Goal: Task Accomplishment & Management: Use online tool/utility

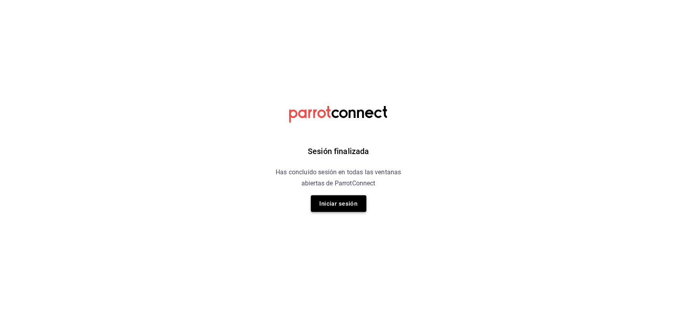
click at [340, 203] on button "Iniciar sesión" at bounding box center [339, 203] width 56 height 17
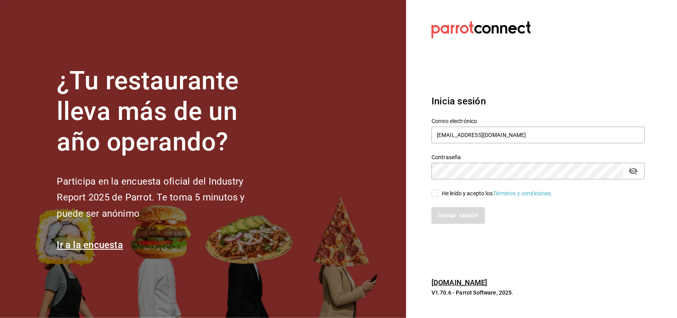
click at [436, 193] on input "He leído y acepto los Términos y condiciones." at bounding box center [434, 193] width 7 height 7
checkbox input "true"
click at [454, 217] on button "Iniciar sesión" at bounding box center [458, 215] width 54 height 17
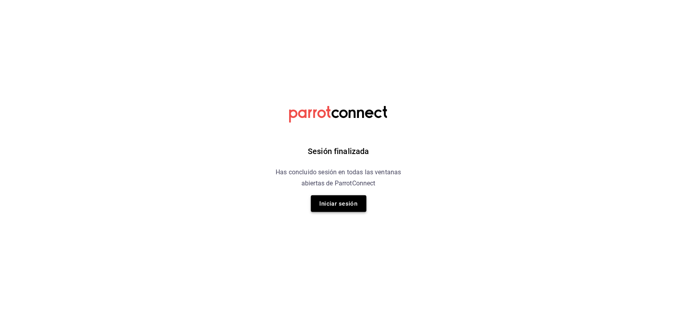
drag, startPoint x: 369, startPoint y: 202, endPoint x: 347, endPoint y: 202, distance: 21.8
click at [368, 202] on div "Sesión finalizada Has concluido sesión en todas las ventanas abiertas de Parrot…" at bounding box center [338, 159] width 200 height 318
click at [343, 203] on button "Iniciar sesión" at bounding box center [339, 203] width 56 height 17
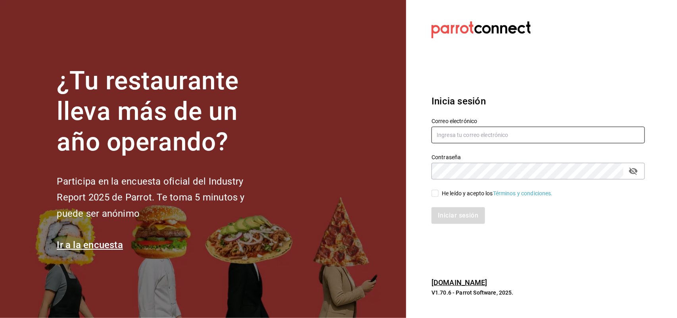
type input "multiuser@napolipizza.com"
click at [433, 191] on input "He leído y acepto los Términos y condiciones." at bounding box center [434, 193] width 7 height 7
checkbox input "true"
click at [444, 207] on button "Iniciar sesión" at bounding box center [458, 215] width 54 height 17
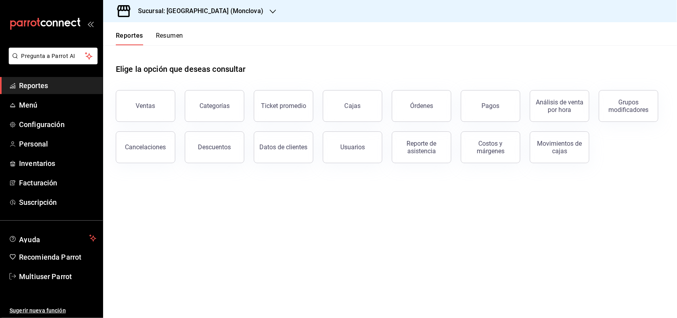
click at [201, 14] on h3 "Sucursal: [GEOGRAPHIC_DATA] (Monclova)" at bounding box center [198, 11] width 132 height 10
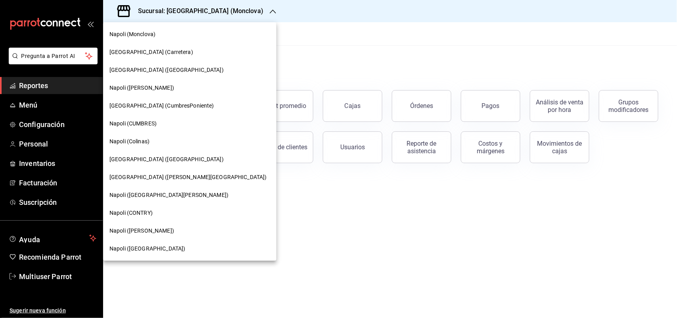
click at [183, 241] on div "Napoli (San Nicolas)" at bounding box center [189, 248] width 173 height 18
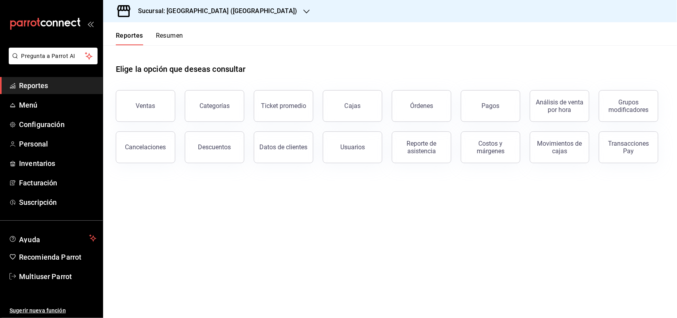
click at [169, 225] on main "Elige la opción que deseas consultar Ventas Categorías Ticket promedio Cajas Ór…" at bounding box center [390, 181] width 574 height 272
click at [49, 158] on span "Inventarios" at bounding box center [57, 163] width 77 height 11
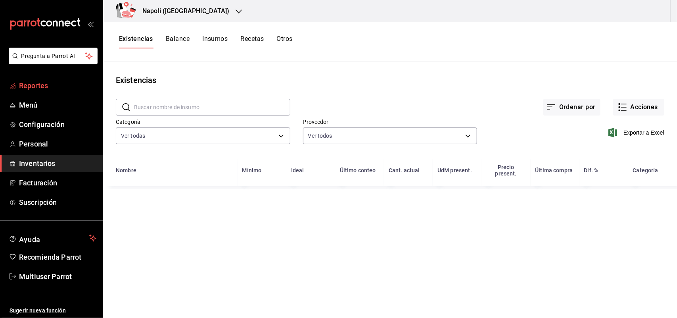
click at [42, 92] on link "Reportes" at bounding box center [51, 85] width 103 height 17
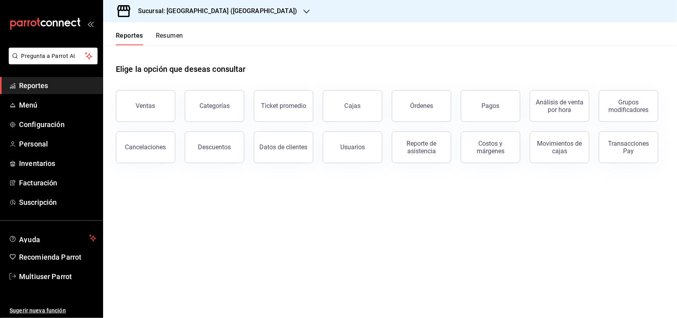
click at [394, 230] on main "Elige la opción que deseas consultar Ventas Categorías Ticket promedio Cajas Ór…" at bounding box center [390, 181] width 574 height 272
click at [428, 151] on div "Reporte de asistencia" at bounding box center [421, 147] width 49 height 15
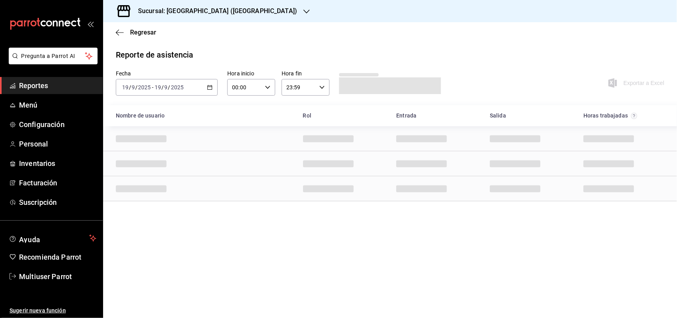
click at [209, 92] on div "2025-09-19 19 / 9 / 2025 - 2025-09-19 19 / 9 / 2025" at bounding box center [167, 87] width 102 height 17
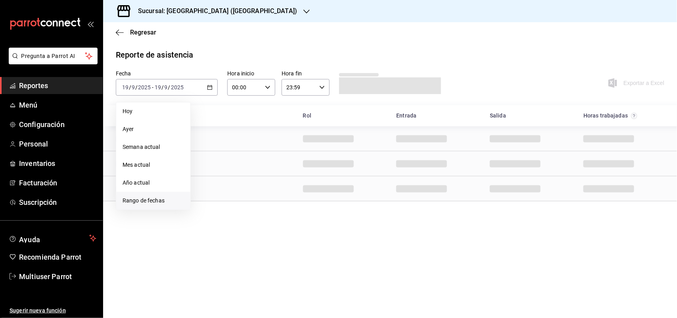
click at [164, 197] on span "Rango de fechas" at bounding box center [153, 200] width 61 height 8
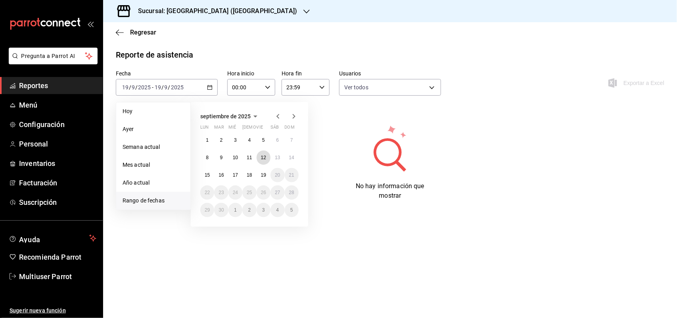
click at [266, 157] on button "12" at bounding box center [263, 157] width 14 height 14
click at [247, 176] on abbr "18" at bounding box center [249, 175] width 5 height 6
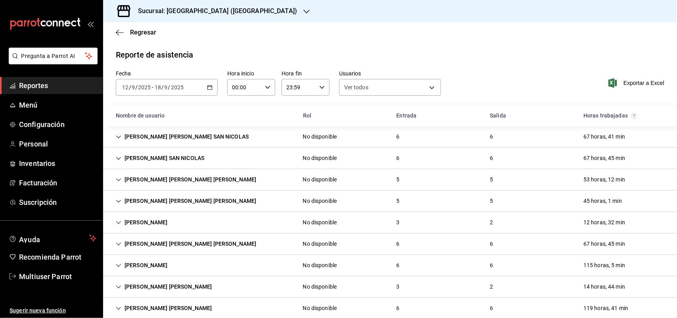
click at [409, 58] on div "Reporte de asistencia" at bounding box center [390, 55] width 548 height 12
drag, startPoint x: 312, startPoint y: 42, endPoint x: 308, endPoint y: 46, distance: 5.3
click at [311, 42] on div "Regresar" at bounding box center [390, 32] width 574 height 20
click at [144, 153] on div "Ethan Mendoza Parra SAN NICOLAS" at bounding box center [159, 158] width 101 height 15
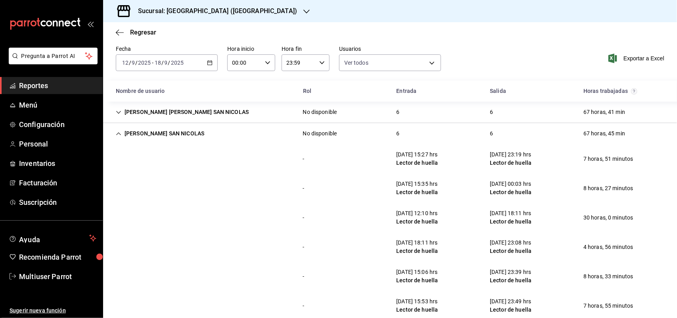
scroll to position [50, 0]
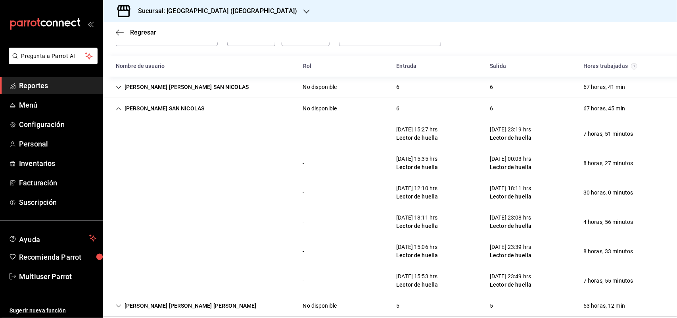
click at [195, 108] on div "Ethan Mendoza Parra SAN NICOLAS" at bounding box center [159, 108] width 101 height 15
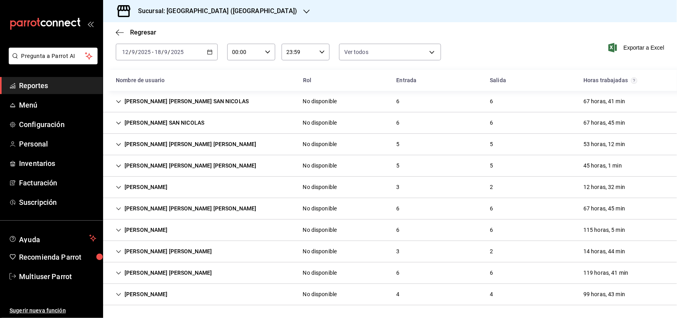
click at [159, 95] on div "Mariana Ríos marmolejo SAN NICOLAS" at bounding box center [181, 101] width 145 height 15
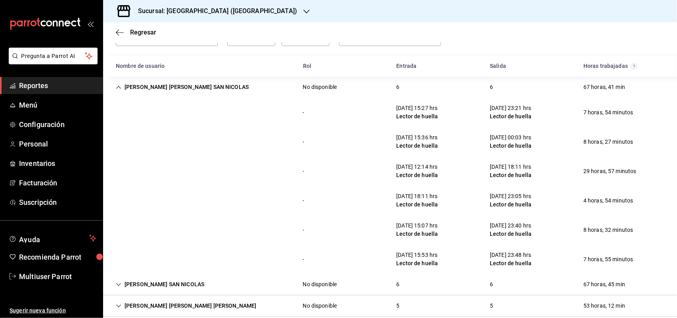
click at [160, 92] on div "Mariana Ríos marmolejo SAN NICOLAS" at bounding box center [181, 87] width 145 height 15
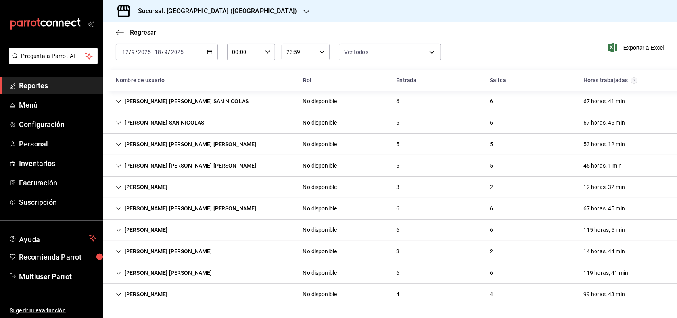
scroll to position [36, 0]
click at [297, 27] on div "Regresar" at bounding box center [390, 32] width 574 height 20
click at [171, 168] on div "Christopher Daniel Hernández leija" at bounding box center [185, 165] width 153 height 15
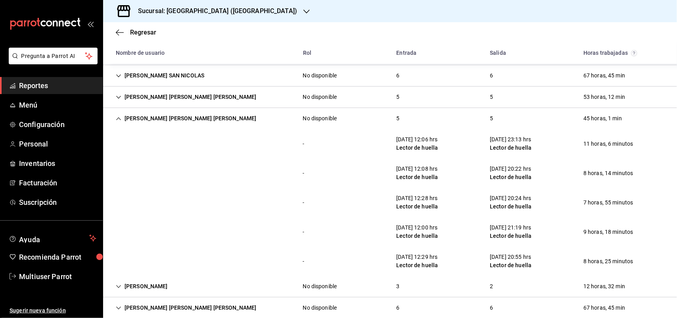
scroll to position [99, 0]
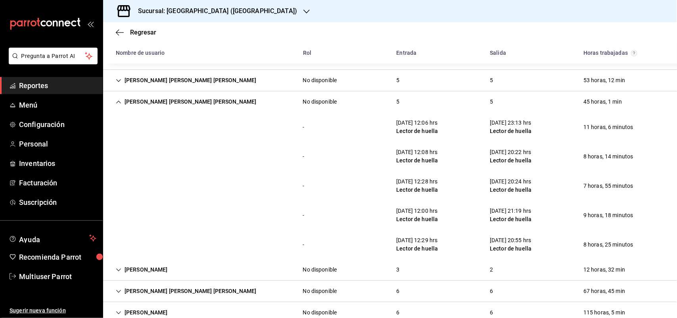
click at [294, 138] on div "- 12/09/25 12:06 hrs Lector de huella 12/09/25 23:13 hrs Lector de huella 11 ho…" at bounding box center [390, 126] width 574 height 29
click at [180, 184] on div "- 15/09/25 12:28 hrs Lector de huella 15/09/25 20:24 hrs Lector de huella 7 hor…" at bounding box center [390, 185] width 574 height 29
click at [326, 179] on div "- 15/09/25 12:28 hrs Lector de huella 15/09/25 20:24 hrs Lector de huella 7 hor…" at bounding box center [390, 185] width 574 height 29
click at [171, 107] on div "Christopher Daniel Hernández leija" at bounding box center [185, 101] width 153 height 15
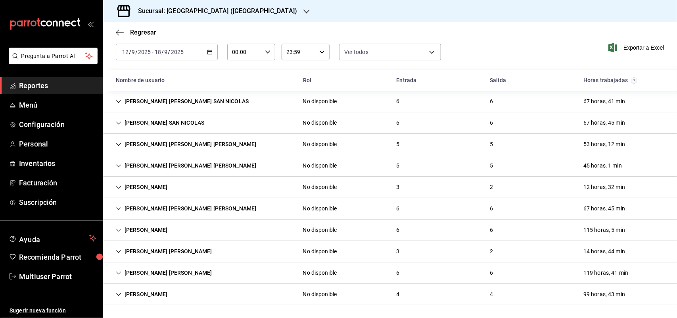
scroll to position [36, 0]
click at [160, 204] on div "Natalia Elizabeth Gonzalez Barbosa" at bounding box center [185, 208] width 153 height 15
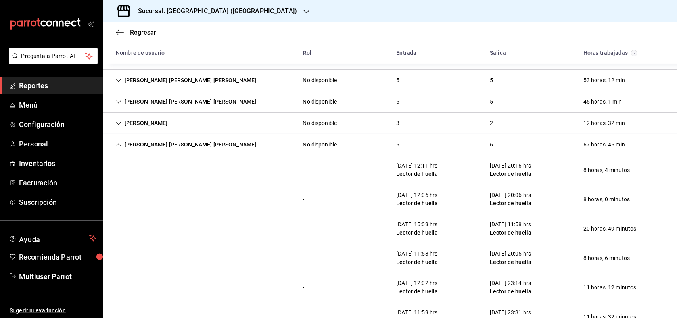
scroll to position [149, 0]
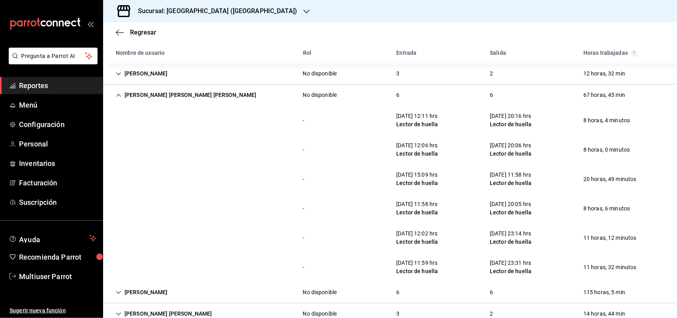
click at [297, 191] on div "- 14/09/25 15:09 hrs Lector de huella 15/09/25 11:58 hrs Lector de huella 20 ho…" at bounding box center [390, 178] width 574 height 29
click at [186, 92] on div "Natalia Elizabeth Gonzalez Barbosa" at bounding box center [185, 95] width 153 height 15
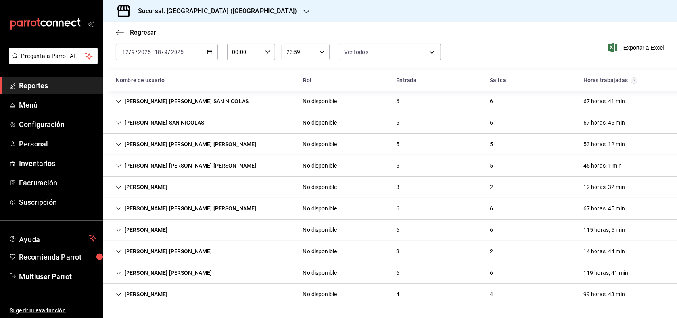
scroll to position [36, 0]
click at [353, 24] on div "Regresar" at bounding box center [390, 32] width 574 height 20
click at [205, 272] on div "Devany Alejandra Flores Cuellar" at bounding box center [163, 272] width 109 height 15
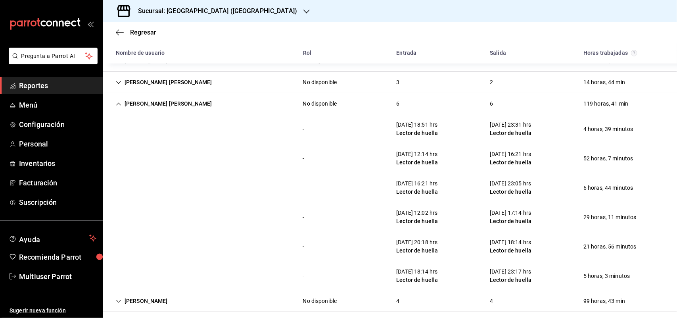
scroll to position [211, 0]
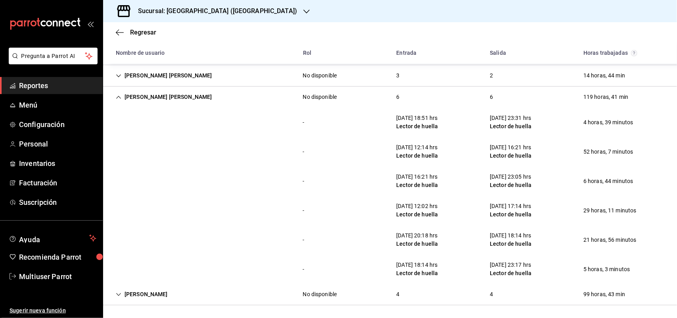
click at [150, 100] on div "Devany Alejandra Flores Cuellar" at bounding box center [163, 97] width 109 height 15
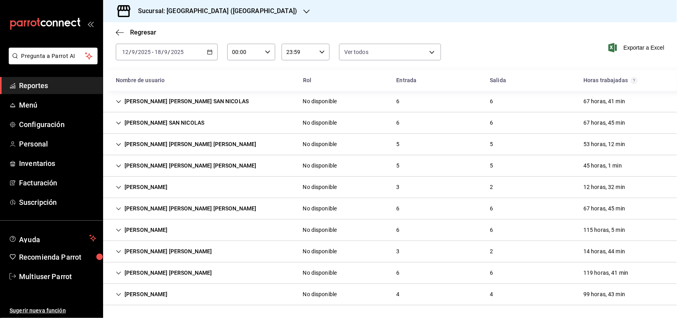
click at [159, 295] on div "Brandon Leonel" at bounding box center [141, 294] width 65 height 15
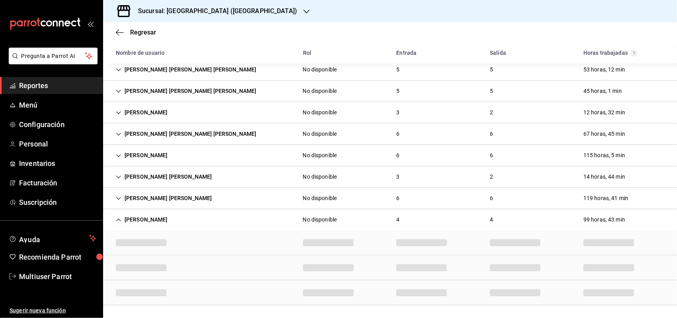
scroll to position [153, 0]
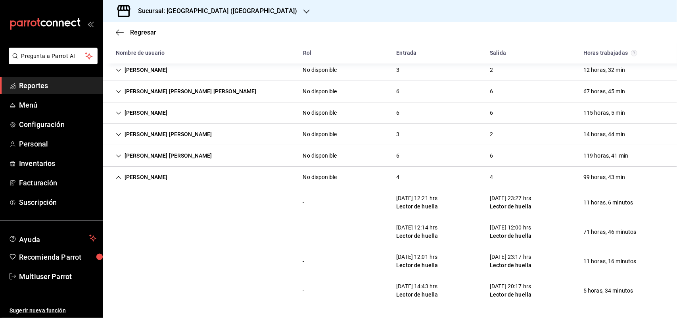
click at [170, 225] on div "- 13/09/25 12:14 hrs Lector de huella 16/09/25 12:00 hrs Lector de huella 71 ho…" at bounding box center [390, 231] width 574 height 29
click at [165, 190] on div "- 12/09/25 12:21 hrs Lector de huella 12/09/25 23:27 hrs Lector de huella 11 ho…" at bounding box center [390, 202] width 574 height 29
click at [155, 183] on div "Brandon Leonel" at bounding box center [141, 177] width 65 height 15
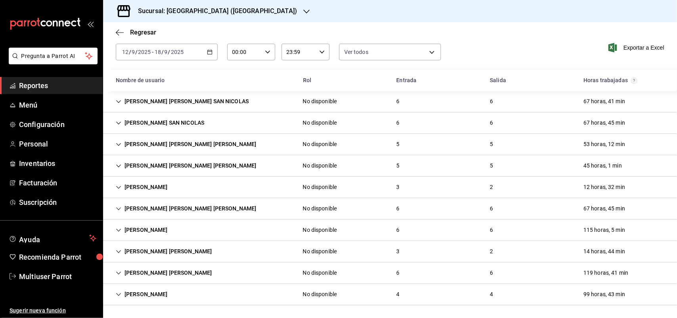
scroll to position [36, 0]
click at [174, 234] on div "Briana Guzmán Silva" at bounding box center [141, 229] width 65 height 15
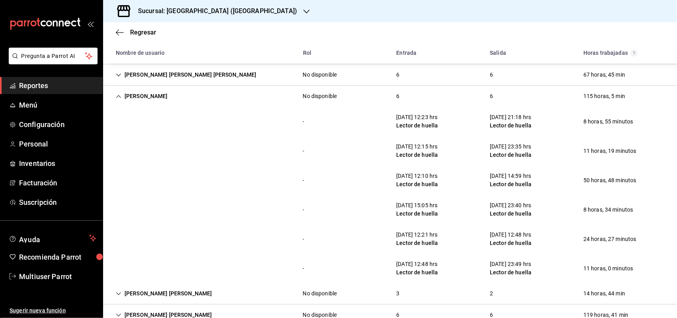
scroll to position [184, 0]
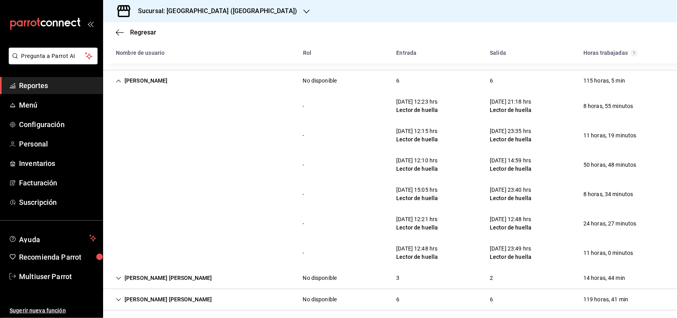
click at [300, 165] on div "-" at bounding box center [304, 164] width 14 height 15
click at [158, 84] on div "Briana Guzmán Silva" at bounding box center [141, 80] width 65 height 15
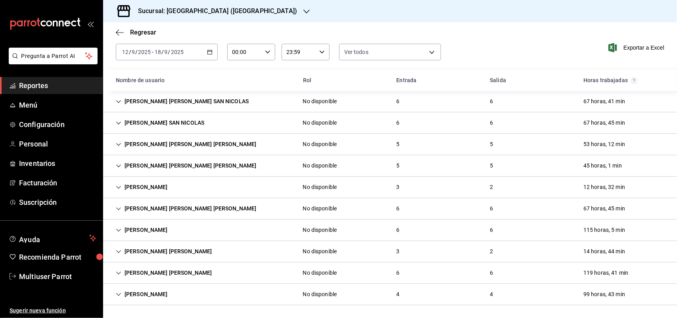
scroll to position [36, 0]
click at [411, 35] on div "Regresar" at bounding box center [390, 32] width 574 height 20
click at [155, 150] on div "Danis Steven Martínez Flores" at bounding box center [185, 144] width 153 height 15
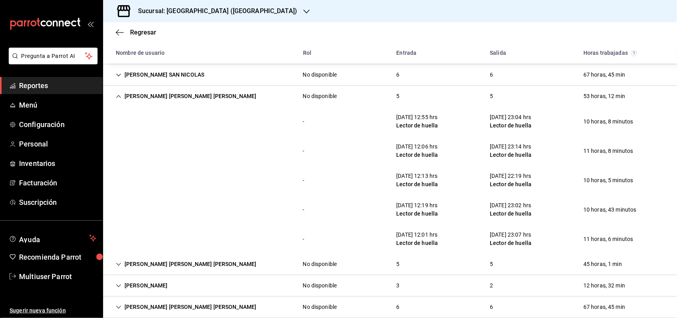
scroll to position [82, 0]
click at [279, 199] on div "- 15/09/25 12:19 hrs Lector de huella 15/09/25 23:02 hrs Lector de huella 10 ho…" at bounding box center [390, 209] width 574 height 29
click at [301, 158] on div "-" at bounding box center [304, 151] width 14 height 15
click at [327, 209] on div "- 15/09/25 12:19 hrs Lector de huella 15/09/25 23:02 hrs Lector de huella 10 ho…" at bounding box center [390, 209] width 574 height 29
